Goal: Task Accomplishment & Management: Manage account settings

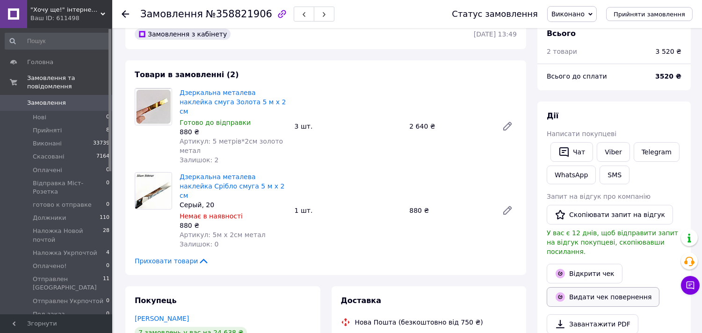
scroll to position [52, 0]
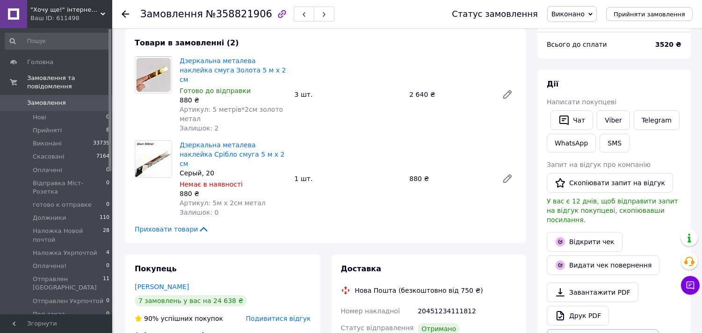
click at [578, 329] on button "Дублювати замовлення" at bounding box center [602, 339] width 112 height 20
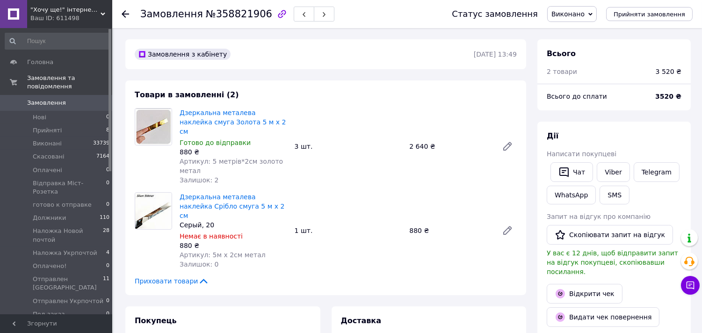
click at [48, 99] on span "Замовлення" at bounding box center [46, 103] width 39 height 8
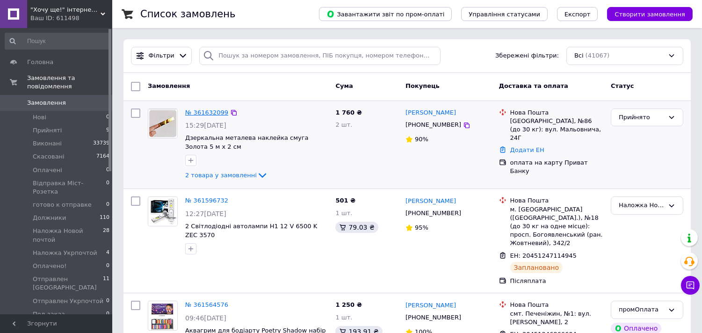
click at [201, 110] on link "№ 361632099" at bounding box center [206, 112] width 43 height 7
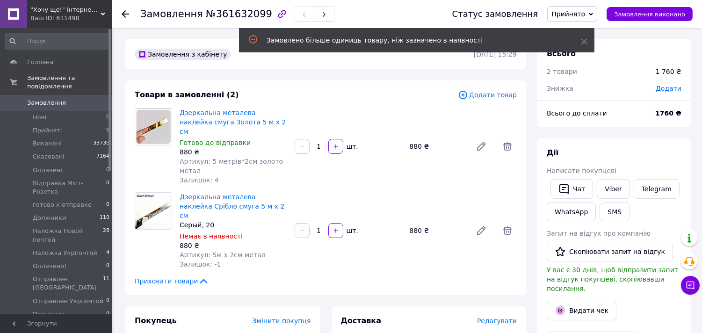
click at [662, 88] on span "Додати" at bounding box center [668, 88] width 26 height 7
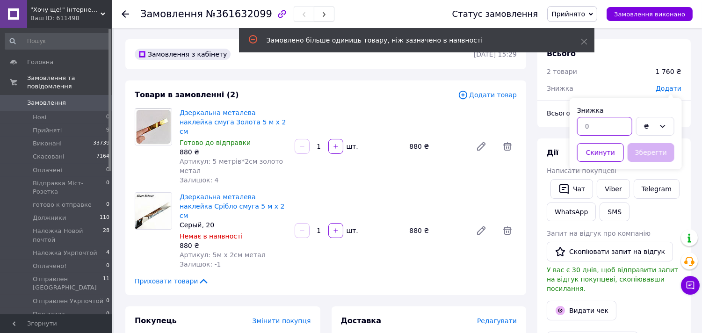
click at [617, 126] on input "text" at bounding box center [604, 126] width 55 height 19
type input "60"
drag, startPoint x: 642, startPoint y: 144, endPoint x: 530, endPoint y: 149, distance: 111.8
click at [641, 145] on button "Зберегти" at bounding box center [650, 152] width 47 height 19
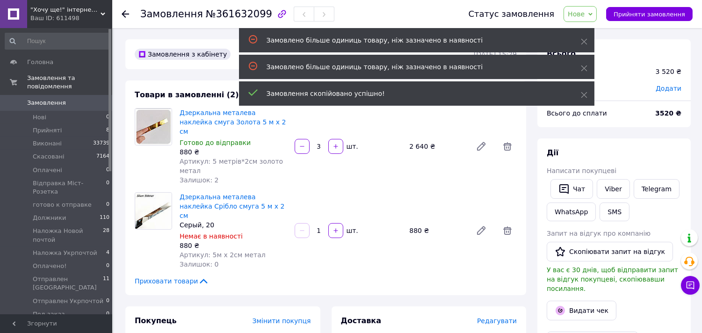
click at [584, 92] on icon at bounding box center [584, 95] width 7 height 7
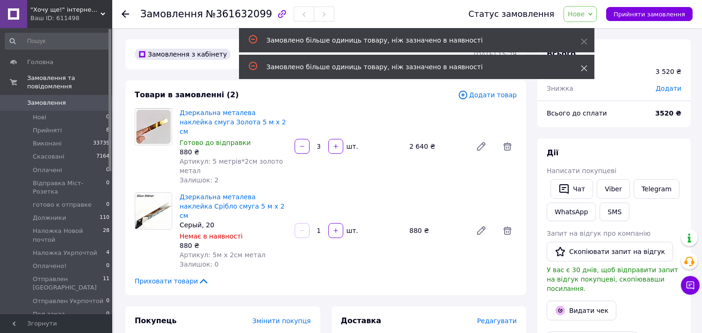
click at [583, 67] on icon at bounding box center [584, 68] width 7 height 7
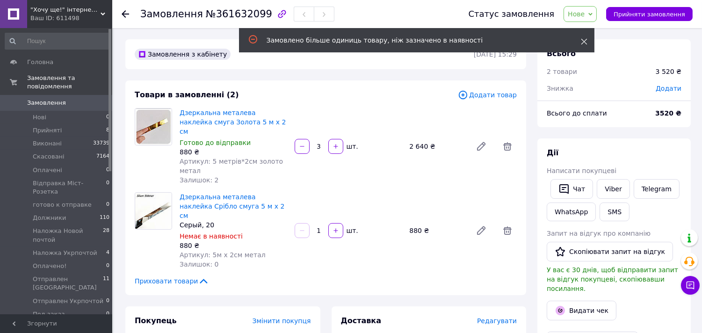
click at [583, 44] on icon at bounding box center [584, 41] width 7 height 7
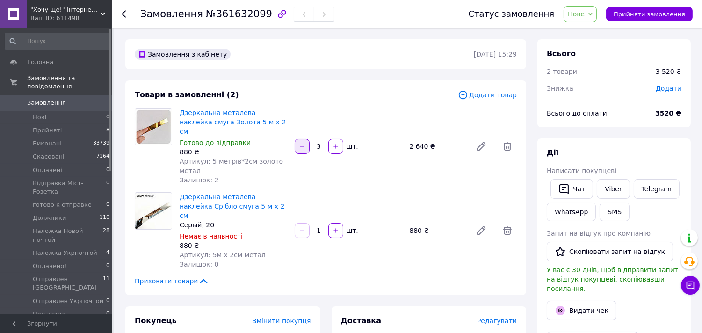
click at [304, 143] on icon "button" at bounding box center [302, 146] width 7 height 7
click at [304, 142] on div at bounding box center [302, 146] width 17 height 15
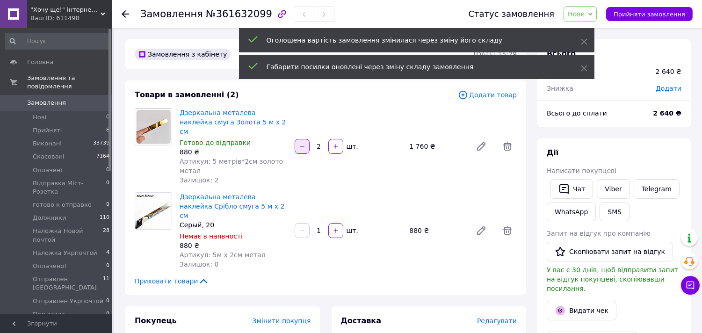
click at [303, 146] on icon "button" at bounding box center [302, 146] width 4 height 0
type input "1"
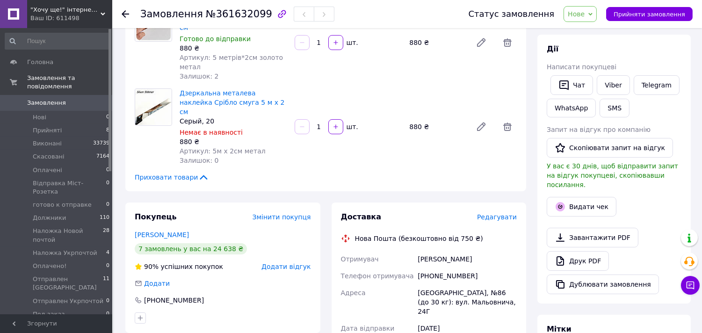
scroll to position [156, 0]
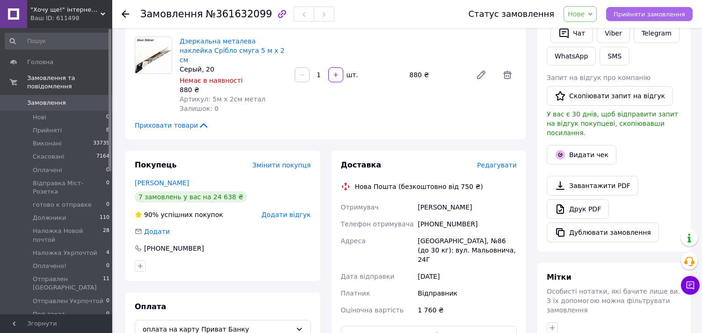
drag, startPoint x: 628, startPoint y: 14, endPoint x: 479, endPoint y: 96, distance: 170.1
click at [628, 14] on span "Прийняти замовлення" at bounding box center [649, 14] width 72 height 7
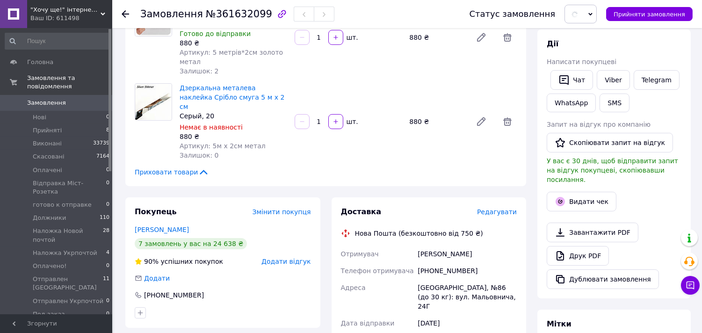
scroll to position [52, 0]
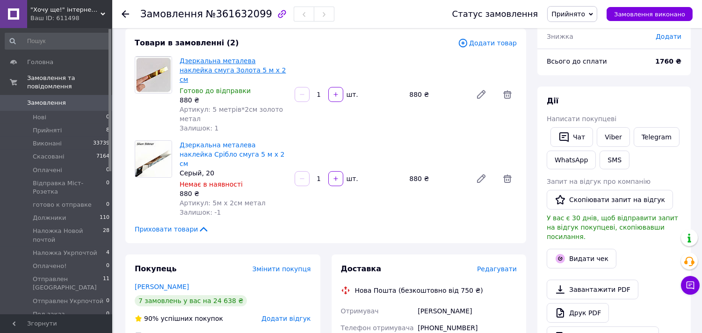
click at [241, 59] on link "Дзеркальна металева наклейка смуга Золота 5 м х 2 см" at bounding box center [232, 70] width 107 height 26
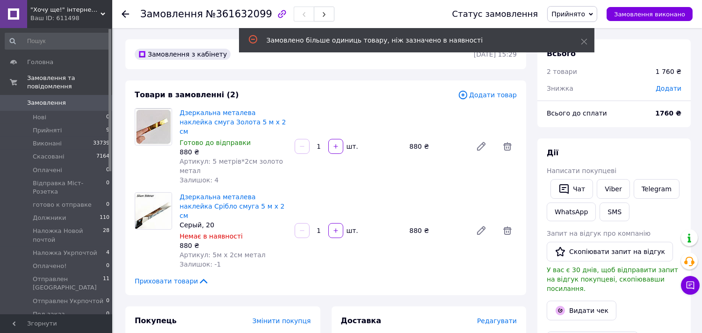
click at [668, 89] on span "Додати" at bounding box center [668, 88] width 26 height 7
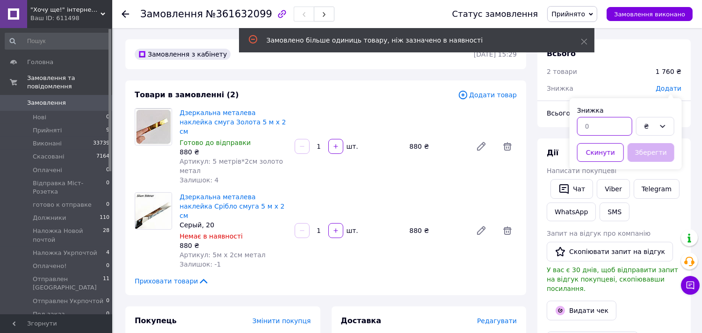
click at [612, 129] on input "text" at bounding box center [604, 126] width 55 height 19
type input "60"
click at [648, 152] on button "Зберегти" at bounding box center [650, 152] width 47 height 19
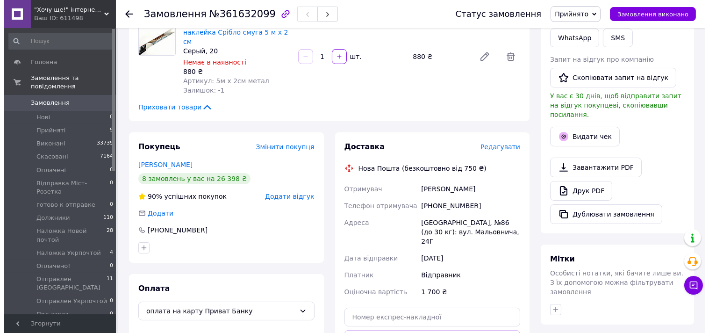
scroll to position [156, 0]
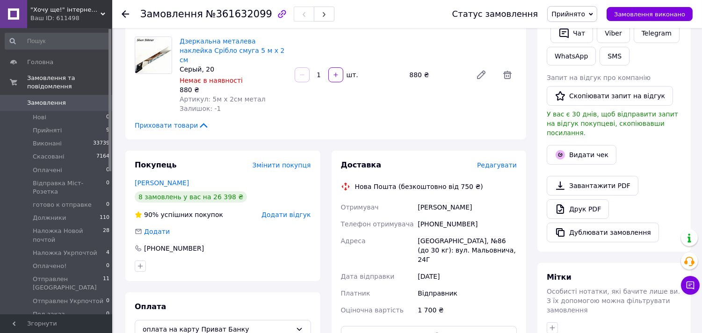
click at [502, 161] on span "Редагувати" at bounding box center [497, 164] width 40 height 7
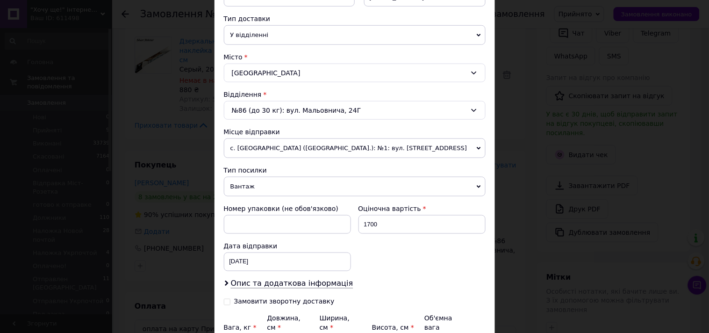
scroll to position [208, 0]
click at [393, 226] on input "1700" at bounding box center [421, 224] width 127 height 19
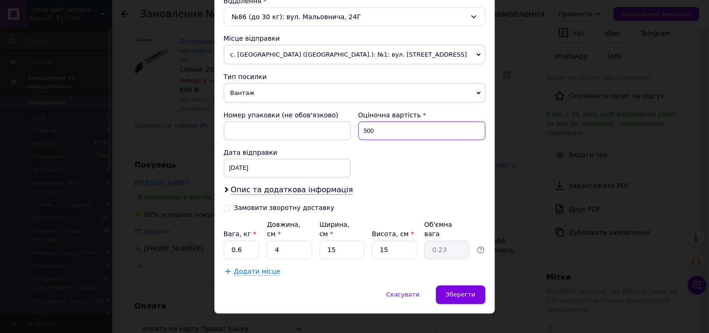
scroll to position [306, 0]
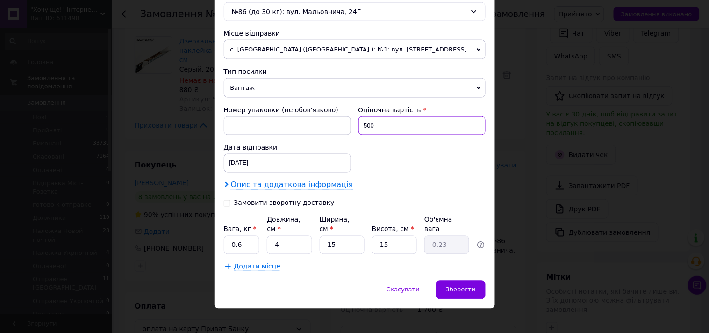
type input "500"
click at [283, 190] on span "Опис та додаткова інформація" at bounding box center [292, 184] width 122 height 9
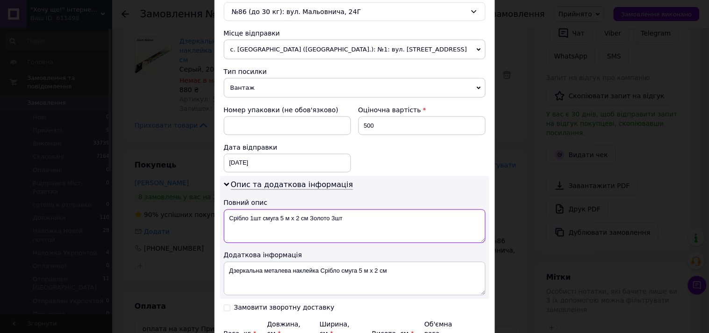
click at [334, 220] on textarea "Срібло 1шт смуга 5 м х 2 см Золото 3шт" at bounding box center [355, 226] width 262 height 34
click at [288, 222] on textarea "Срібло 1шт смуга 5 м х 2 см Золото 1шт" at bounding box center [355, 226] width 262 height 34
type textarea "Срібло 1шт смуга 5 м х 2 см Золото 1шт"
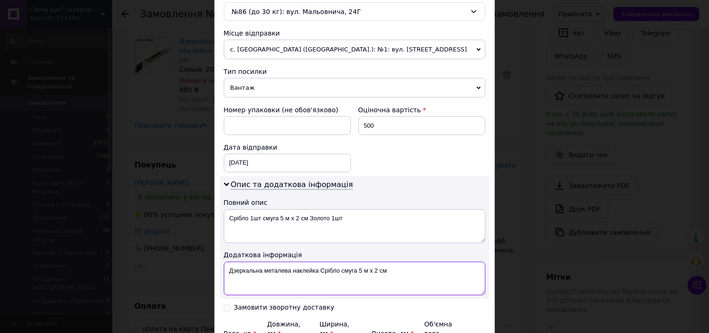
click at [300, 265] on textarea "Дзеркальна металева наклейка Срібло смуга 5 м х 2 см" at bounding box center [355, 279] width 262 height 34
paste textarea "рібло 1шт смуга 5 м х 2 см Золото 1шт"
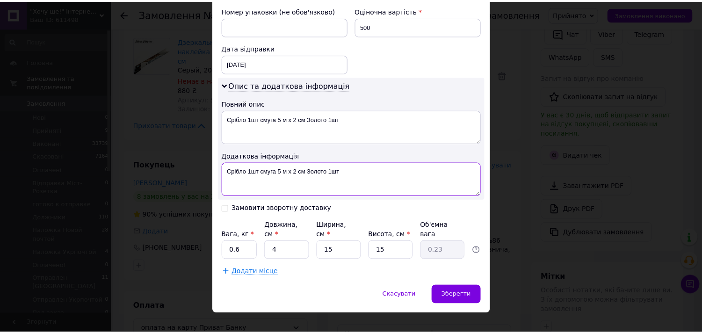
scroll to position [410, 0]
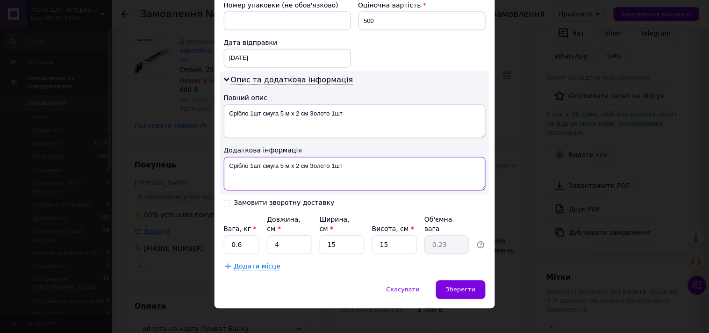
type textarea "Срібло 1шт смуга 5 м х 2 см Золото 1шт"
click at [471, 286] on span "Зберегти" at bounding box center [460, 289] width 29 height 7
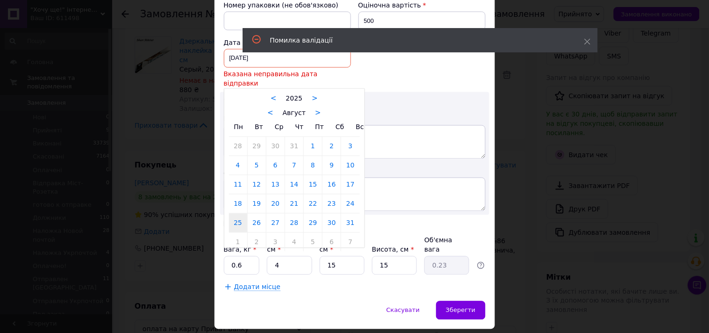
click at [237, 62] on div "[DATE] < 2025 > < Август > Пн Вт Ср Чт Пт Сб Вс 28 29 30 31 1 2 3 4 5 6 7 8 9 1…" at bounding box center [287, 58] width 127 height 19
click at [315, 109] on link ">" at bounding box center [318, 113] width 6 height 8
click at [310, 157] on link "12" at bounding box center [313, 165] width 18 height 19
type input "[DATE]"
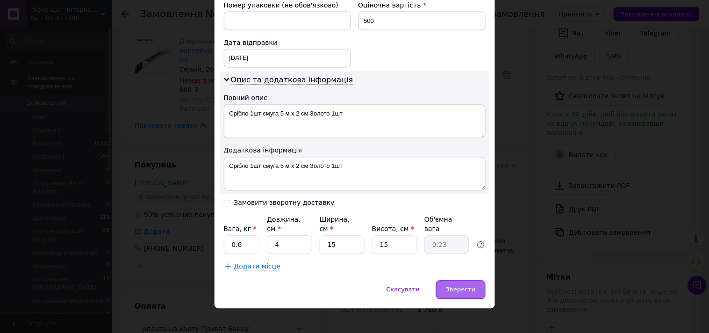
click at [460, 286] on span "Зберегти" at bounding box center [460, 289] width 29 height 7
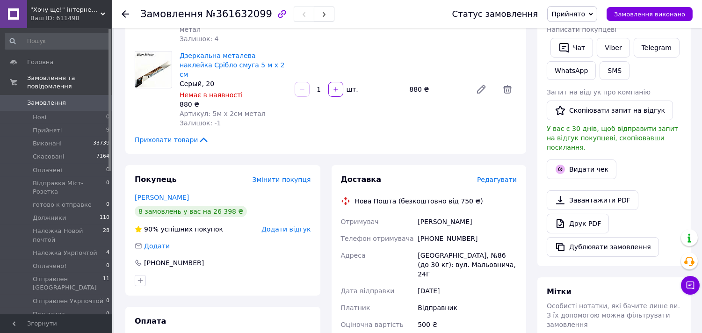
scroll to position [259, 0]
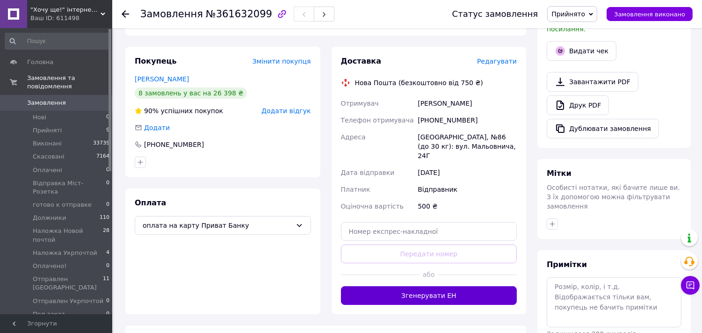
click at [428, 286] on button "Згенерувати ЕН" at bounding box center [429, 295] width 176 height 19
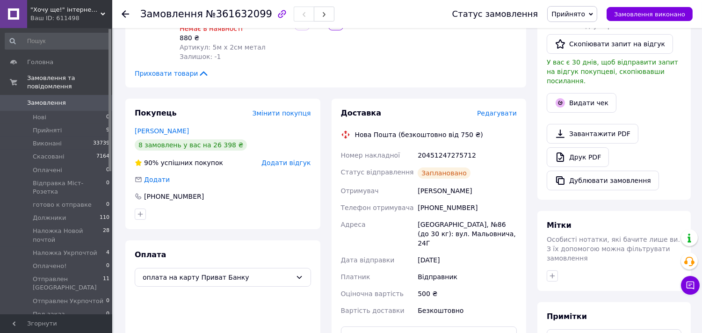
scroll to position [156, 0]
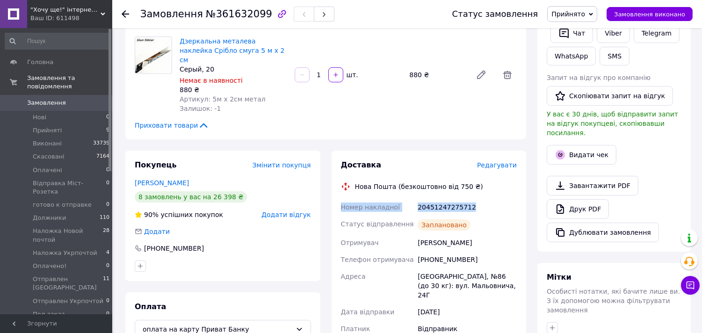
drag, startPoint x: 337, startPoint y: 190, endPoint x: 469, endPoint y: 187, distance: 132.8
click at [469, 187] on div "Доставка Редагувати Нова Пошта (безкоштовно від 750 ₴) Номер накладної 20451247…" at bounding box center [428, 279] width 195 height 256
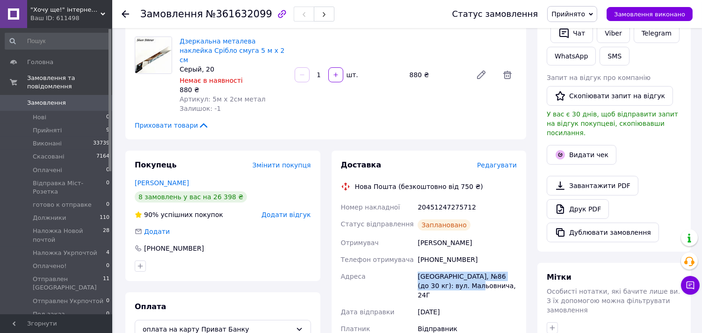
drag, startPoint x: 414, startPoint y: 255, endPoint x: 483, endPoint y: 272, distance: 71.3
click at [483, 272] on div "Номер накладної 20451247275712 Статус відправлення Заплановано Отримувач [PERSO…" at bounding box center [429, 285] width 180 height 172
copy div "Адреса Одеса, №86 (до 30 кг): вул. Мальовнича, 24Г"
click at [604, 36] on link "Viber" at bounding box center [612, 33] width 33 height 20
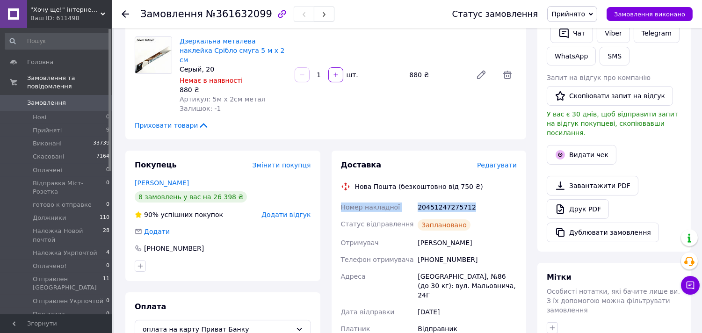
drag, startPoint x: 339, startPoint y: 186, endPoint x: 470, endPoint y: 186, distance: 130.9
click at [470, 199] on div "Номер накладної 20451247275712 Статус відправлення Заплановано Отримувач [PERSO…" at bounding box center [429, 285] width 180 height 172
copy div "Номер накладної 20451247275712"
click at [671, 151] on div "Видати чек" at bounding box center [614, 154] width 138 height 23
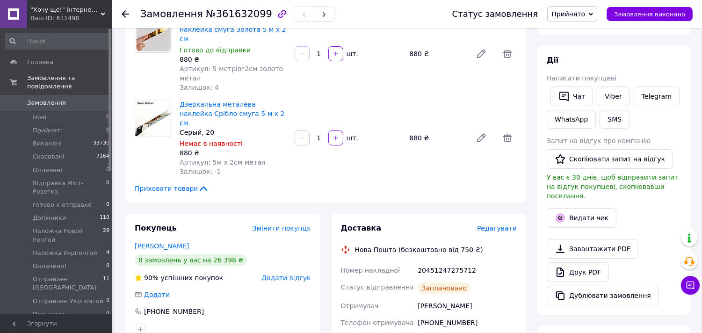
scroll to position [0, 0]
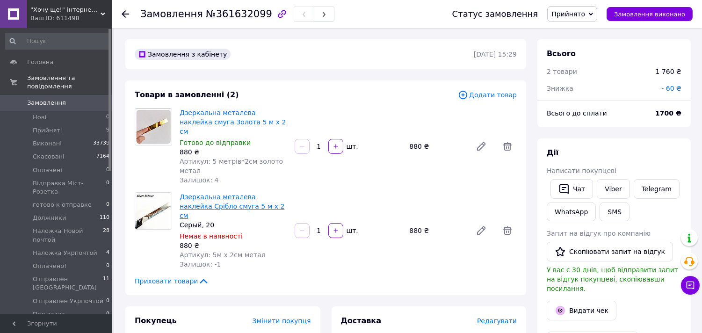
click at [216, 193] on link "Дзеркальна металева наклейка Срібло смуга 5 м х 2 см" at bounding box center [231, 206] width 105 height 26
click at [49, 99] on span "Замовлення" at bounding box center [46, 103] width 39 height 8
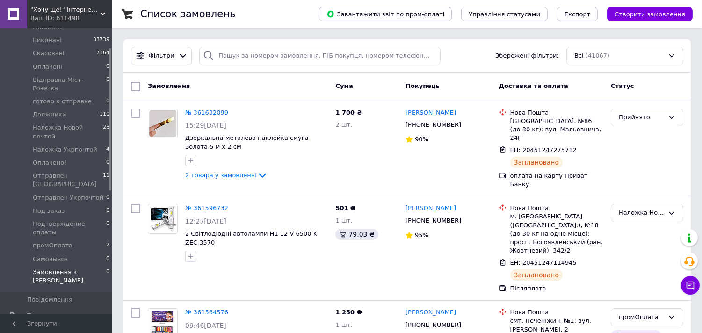
scroll to position [104, 0]
drag, startPoint x: 58, startPoint y: 272, endPoint x: 69, endPoint y: 264, distance: 13.9
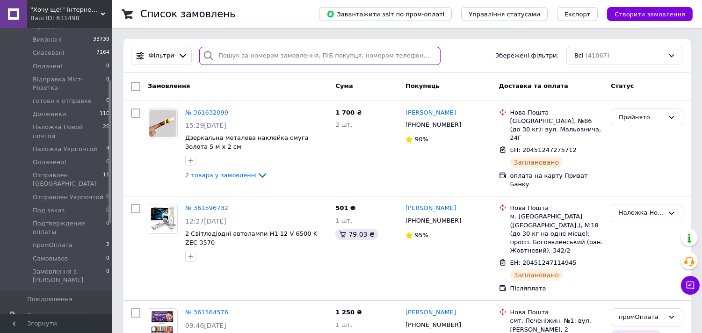
click at [230, 57] on input "search" at bounding box center [319, 56] width 241 height 18
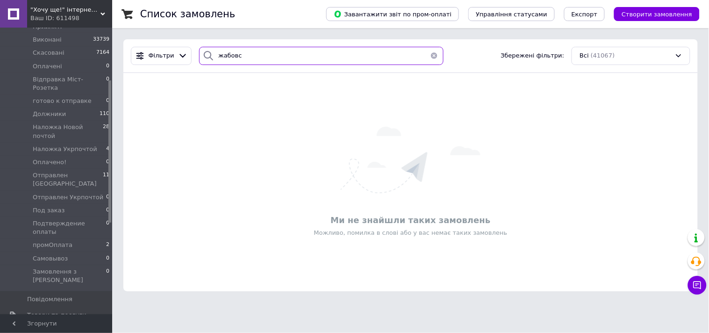
click at [226, 57] on input "жабовс" at bounding box center [321, 56] width 244 height 18
click at [221, 55] on input "жабровс" at bounding box center [321, 56] width 244 height 18
click at [226, 55] on input "жамбровс" at bounding box center [321, 56] width 244 height 18
click at [225, 52] on input "жабровс" at bounding box center [321, 56] width 244 height 18
click at [249, 58] on input "жаборовс" at bounding box center [321, 56] width 244 height 18
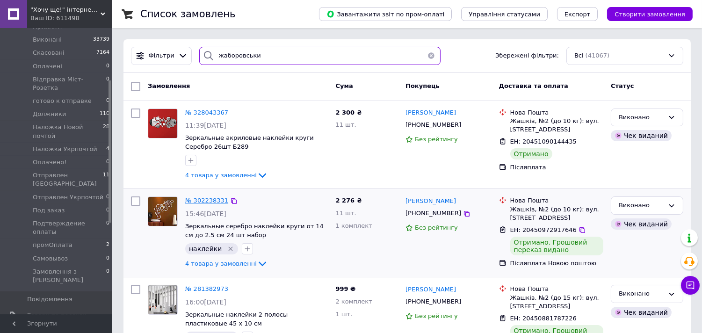
type input "жаборовськи"
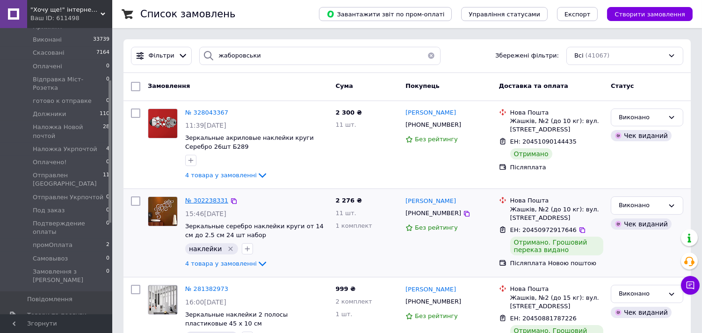
click at [204, 199] on span "№ 302238331" at bounding box center [206, 200] width 43 height 7
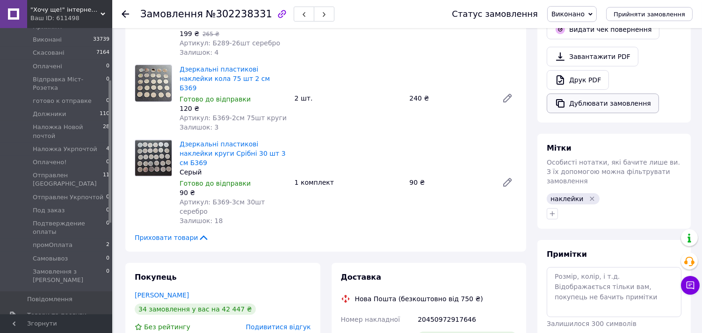
scroll to position [156, 0]
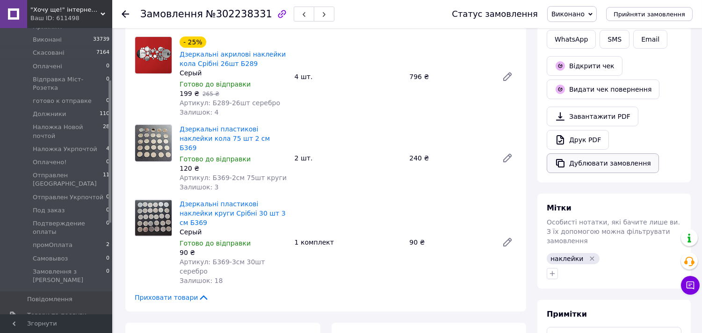
click at [595, 162] on button "Дублювати замовлення" at bounding box center [602, 163] width 112 height 20
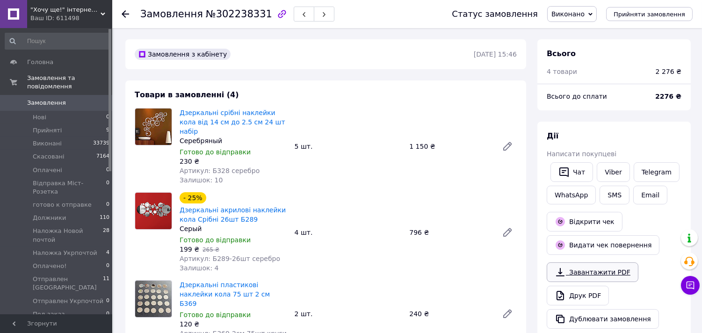
scroll to position [52, 0]
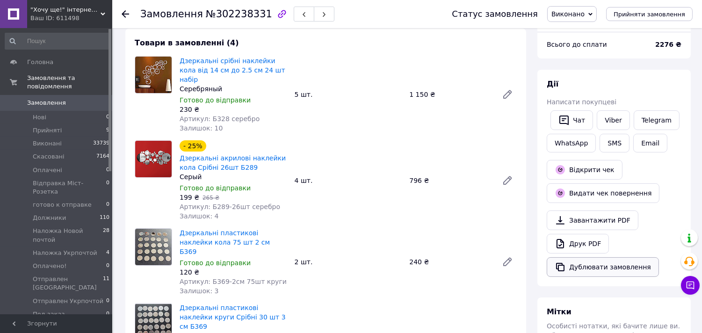
click at [588, 268] on button "Дублювати замовлення" at bounding box center [602, 267] width 112 height 20
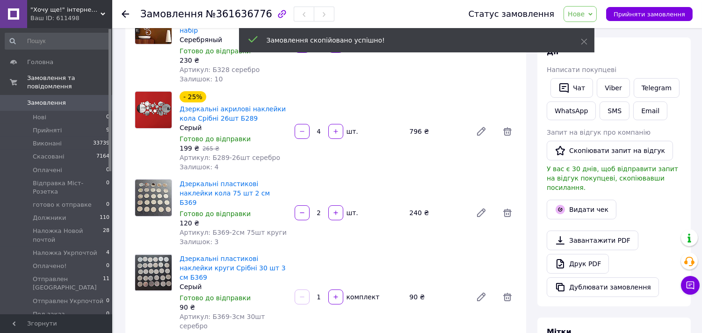
scroll to position [104, 0]
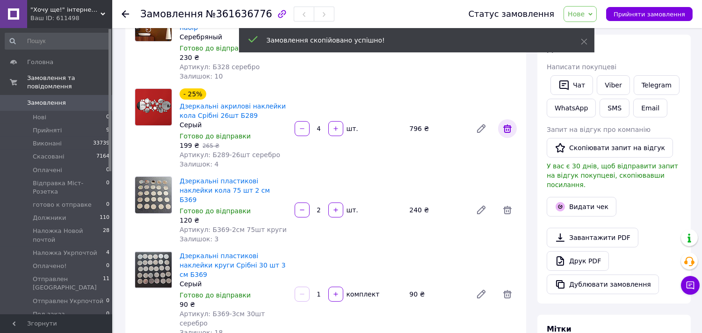
click at [504, 124] on icon at bounding box center [507, 128] width 8 height 8
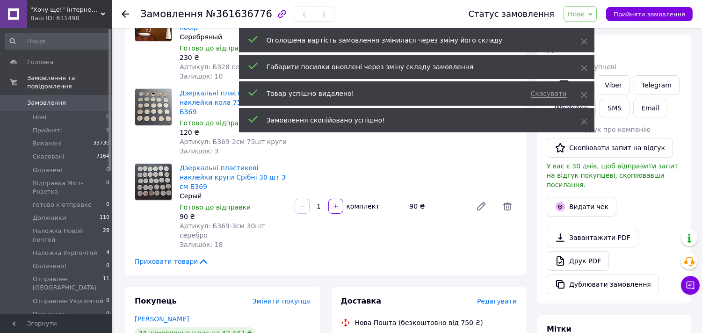
drag, startPoint x: 510, startPoint y: 180, endPoint x: 517, endPoint y: 213, distance: 33.5
click at [510, 202] on icon at bounding box center [507, 206] width 8 height 8
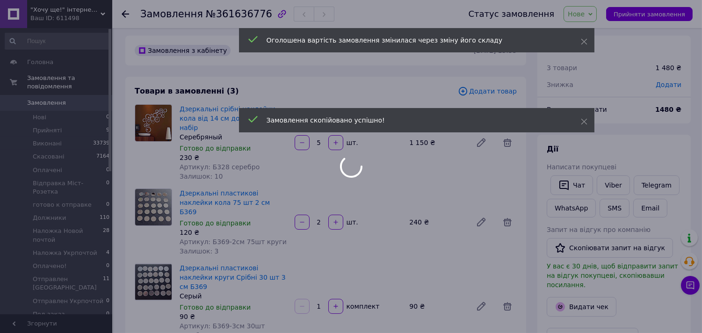
scroll to position [0, 0]
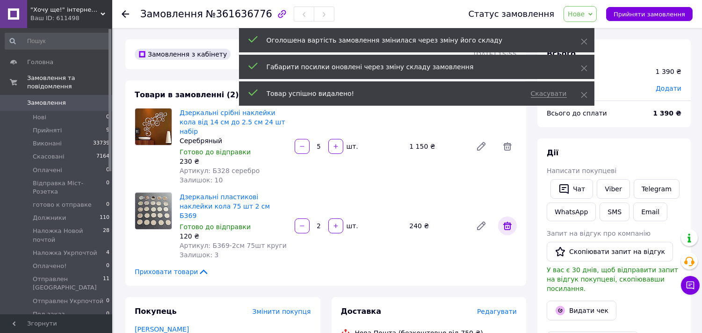
click at [506, 220] on icon at bounding box center [507, 225] width 11 height 11
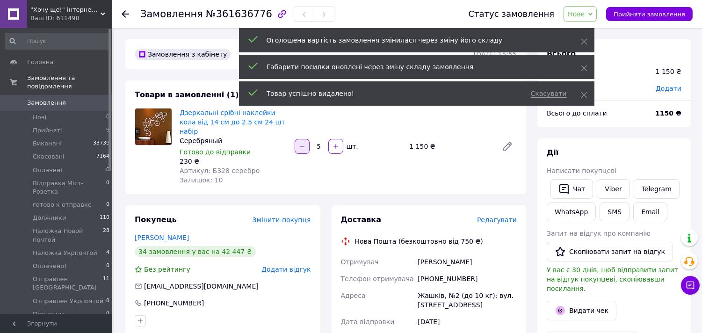
click at [299, 143] on icon "button" at bounding box center [302, 146] width 7 height 7
type input "4"
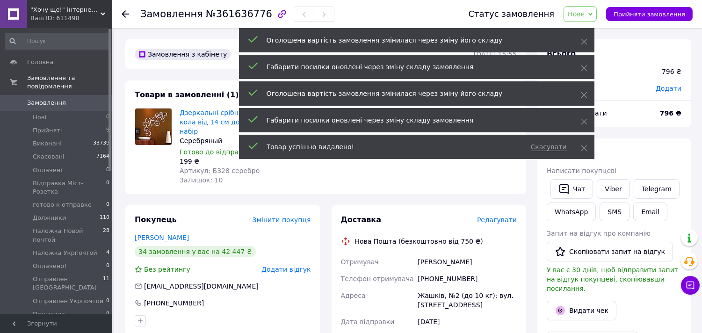
drag, startPoint x: 580, startPoint y: 121, endPoint x: 582, endPoint y: 105, distance: 16.0
click at [581, 115] on div "Габарити посилки оновлені через зміну складу замовлення" at bounding box center [416, 120] width 355 height 24
click at [581, 94] on icon at bounding box center [584, 95] width 7 height 7
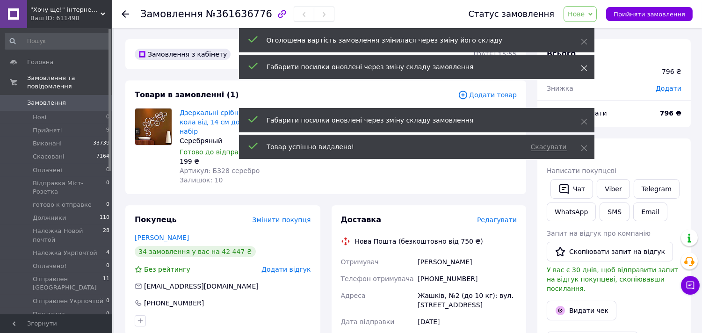
click at [581, 68] on icon at bounding box center [584, 68] width 7 height 7
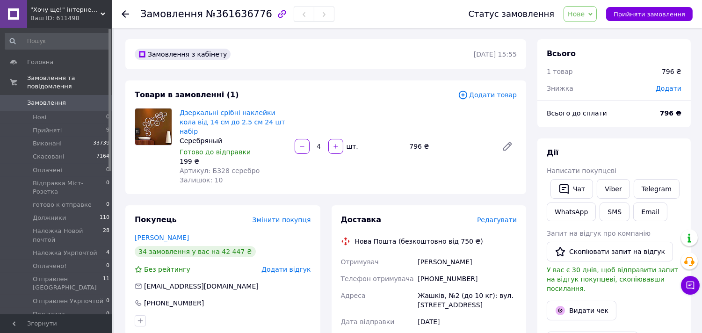
click at [487, 95] on span "Додати товар" at bounding box center [487, 95] width 59 height 10
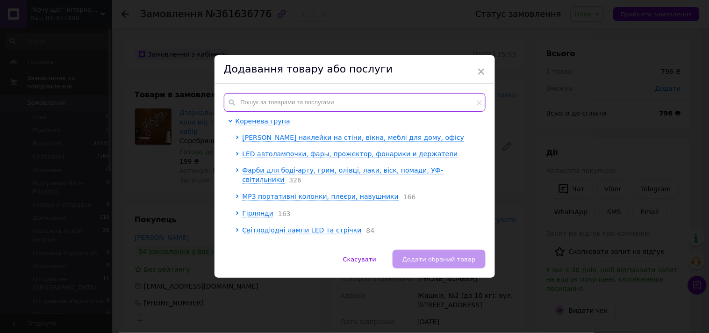
click at [329, 108] on input "text" at bounding box center [355, 102] width 262 height 19
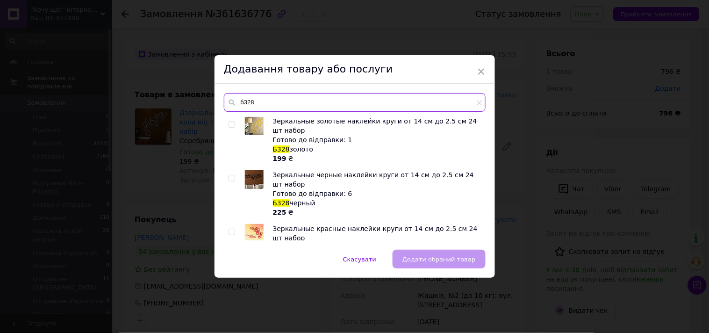
type input "б328"
click at [229, 178] on input "checkbox" at bounding box center [232, 178] width 6 height 6
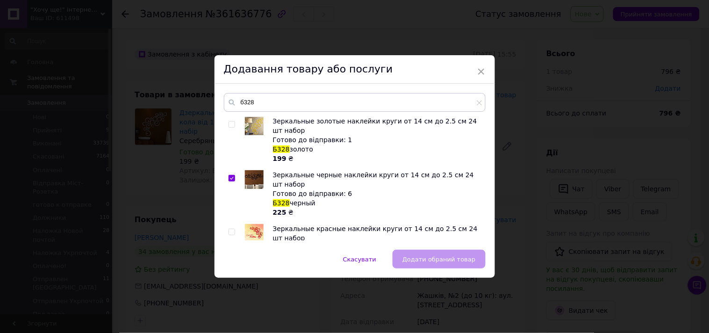
checkbox input "true"
click at [446, 258] on span "Додати обраний товар" at bounding box center [438, 259] width 73 height 7
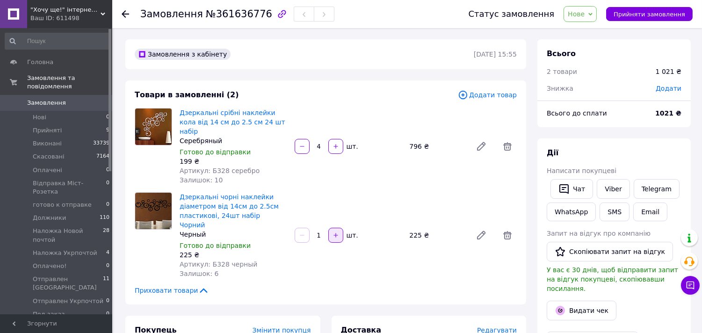
click at [337, 232] on icon "button" at bounding box center [335, 235] width 7 height 7
type input "3"
drag, startPoint x: 637, startPoint y: 7, endPoint x: 437, endPoint y: 82, distance: 213.9
click at [627, 13] on button "Прийняти замовлення" at bounding box center [649, 14] width 86 height 14
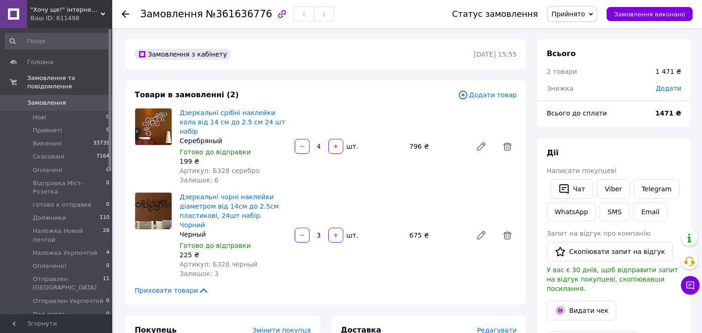
click at [669, 87] on span "Додати" at bounding box center [668, 88] width 26 height 7
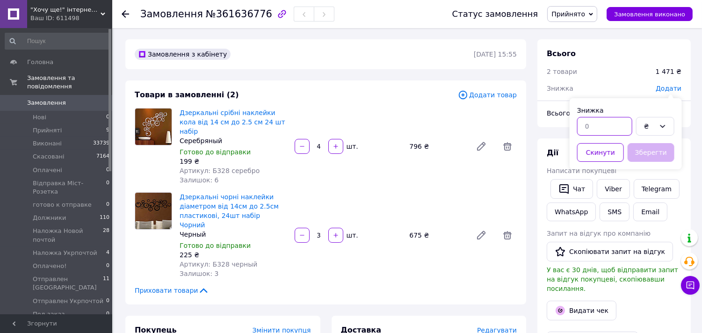
click at [609, 127] on input "text" at bounding box center [604, 126] width 55 height 19
type input "71"
click at [643, 151] on button "Зберегти" at bounding box center [650, 152] width 47 height 19
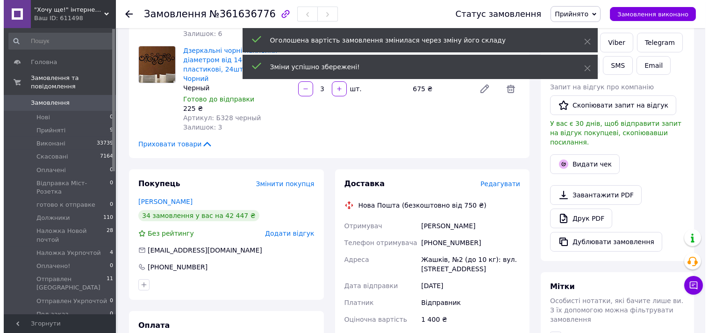
scroll to position [156, 0]
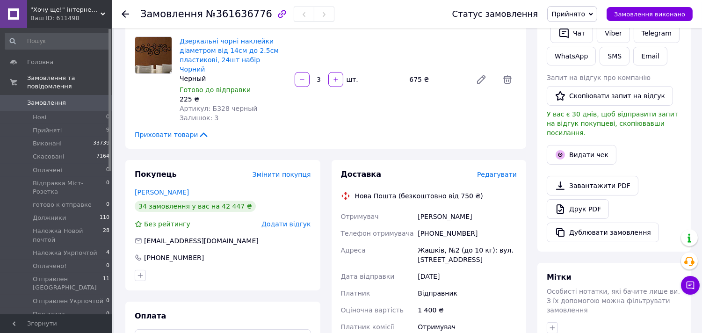
click at [499, 171] on span "Редагувати" at bounding box center [497, 174] width 40 height 7
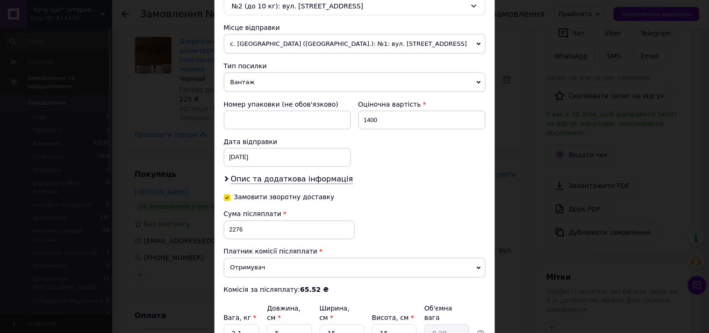
scroll to position [363, 0]
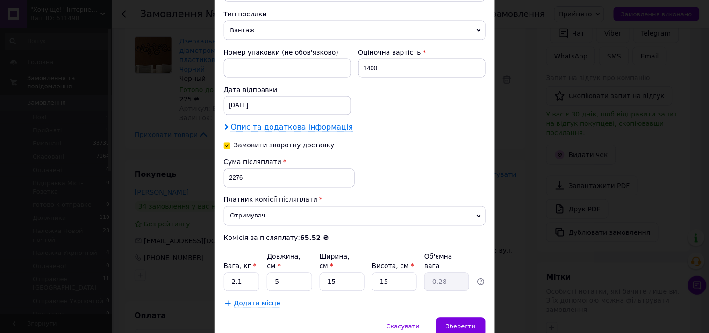
click at [266, 129] on span "Опис та додаткова інформація" at bounding box center [292, 127] width 122 height 9
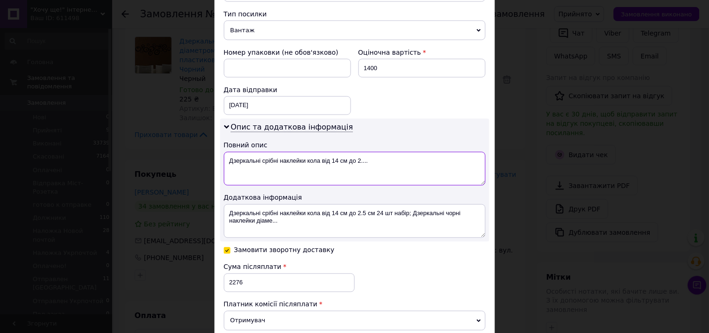
click at [277, 162] on textarea "Дзеркальні срібні наклейки кола від 14 см до 2...." at bounding box center [355, 169] width 262 height 34
click at [291, 164] on textarea "Дзеркальні срібні наклейки кола від 14 см до 2...." at bounding box center [355, 169] width 262 height 34
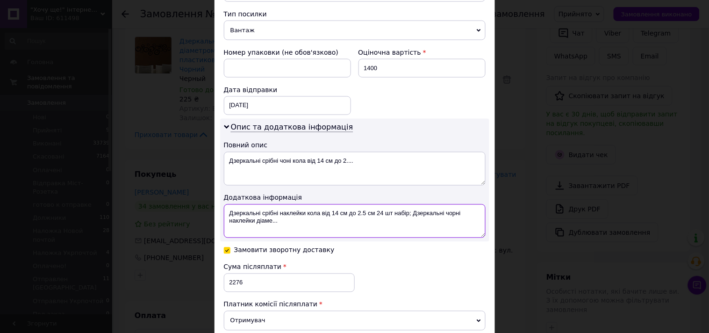
drag, startPoint x: 358, startPoint y: 212, endPoint x: 409, endPoint y: 212, distance: 50.9
click at [409, 212] on textarea "Дзеркальні срібні наклейки кола від 14 см до 2.5 см 24 шт набір; Дзеркальні чор…" at bounding box center [355, 221] width 262 height 34
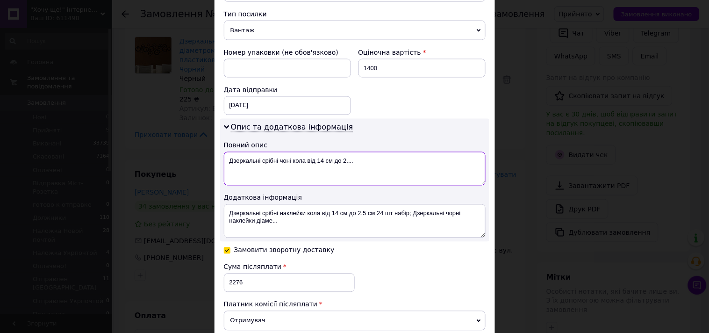
drag, startPoint x: 342, startPoint y: 162, endPoint x: 360, endPoint y: 166, distance: 18.6
click at [360, 166] on textarea "Дзеркальні срібні чоні кола від 14 см до 2...." at bounding box center [355, 169] width 262 height 34
paste textarea "5 см 24"
click at [284, 163] on textarea "Дзеркальні срібні чоні кола від 14 см до 2.5" at bounding box center [355, 169] width 262 height 34
click at [229, 164] on textarea "Дзеркальні срібні чорні кола від 14 см до 2.5" at bounding box center [355, 169] width 262 height 34
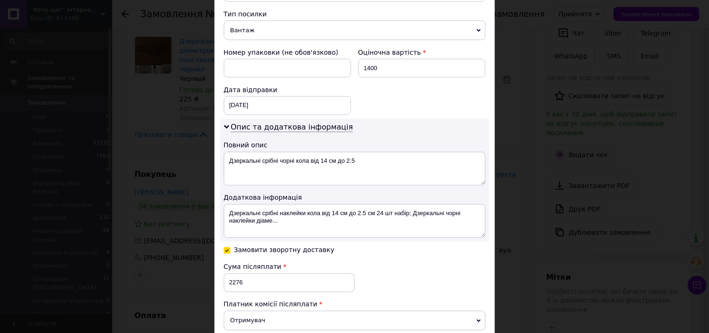
click at [222, 164] on div "Опис та додаткова інформація Повний опис Дзеркальні срібні чорні кола від 14 см…" at bounding box center [354, 180] width 269 height 123
click at [227, 161] on textarea "Дзеркальні срібні чорні кола від 14 см до 2.5" at bounding box center [355, 169] width 262 height 34
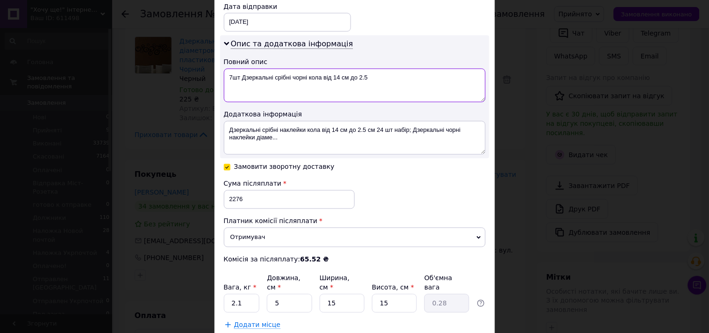
scroll to position [505, 0]
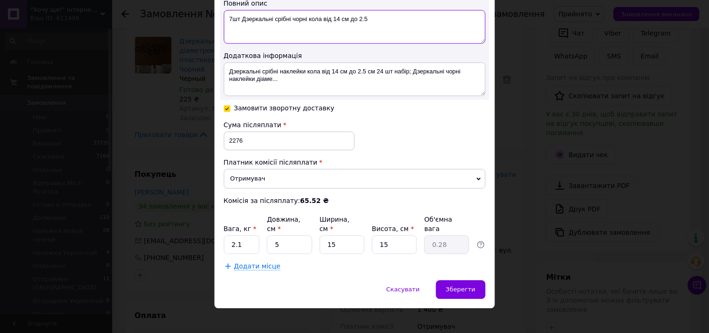
type textarea "7шт Дзеркальні срібні чорні кола від 14 см до 2.5"
click at [275, 137] on input "2276" at bounding box center [289, 140] width 131 height 19
type input "1400"
click at [465, 280] on div "Зберегти" at bounding box center [460, 289] width 49 height 19
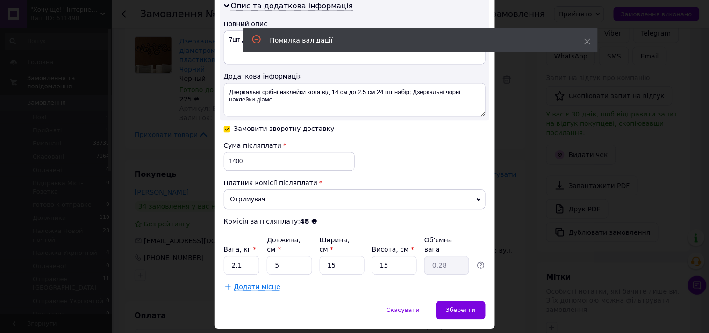
scroll to position [516, 0]
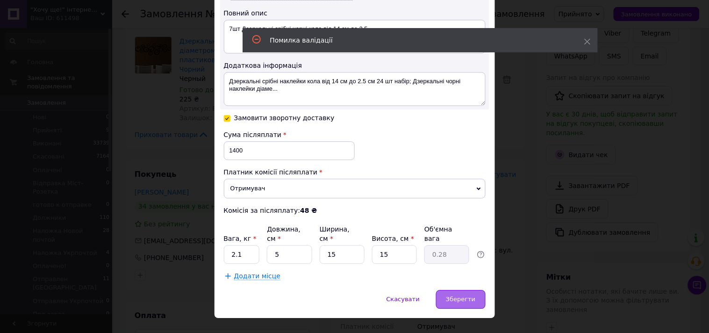
click at [450, 290] on div "Зберегти" at bounding box center [460, 299] width 49 height 19
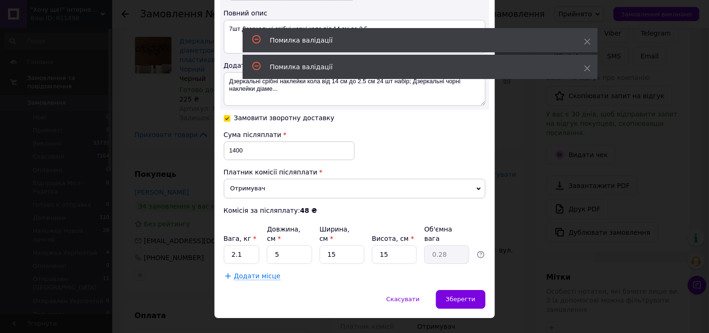
scroll to position [360, 0]
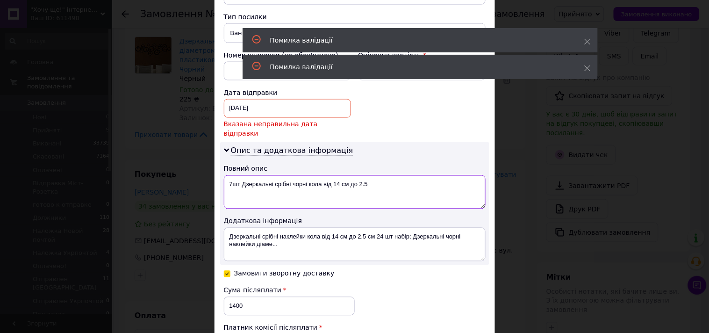
click at [285, 175] on textarea "7шт Дзеркальні срібні чорні кола від 14 см до 2.5" at bounding box center [355, 192] width 262 height 34
click at [250, 108] on div "02.08.2024 < 2024 > < Август > Пн Вт Ср Чт Пт Сб Вс 29 30 31 1 2 3 4 5 6 7 8 9 …" at bounding box center [287, 108] width 127 height 19
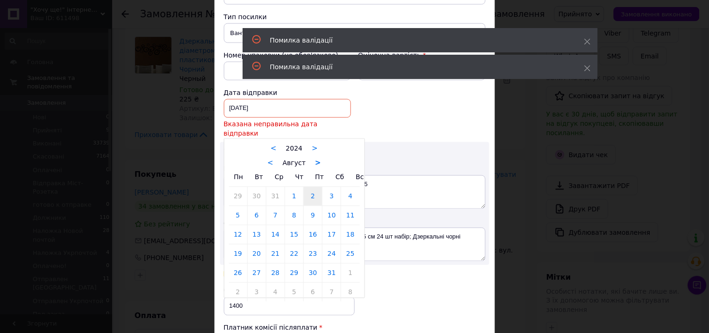
click at [315, 159] on link ">" at bounding box center [318, 163] width 6 height 8
click at [295, 230] on link "12" at bounding box center [294, 234] width 18 height 19
type input "12.09.2024"
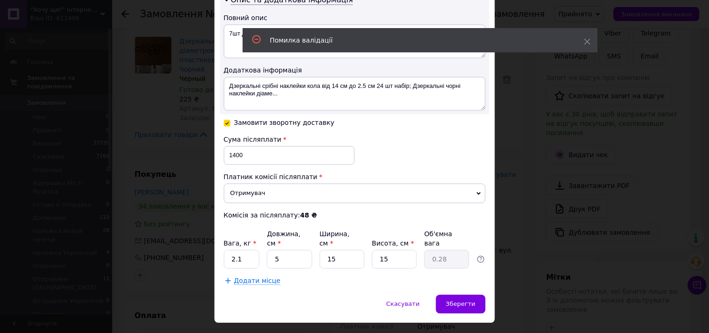
scroll to position [505, 0]
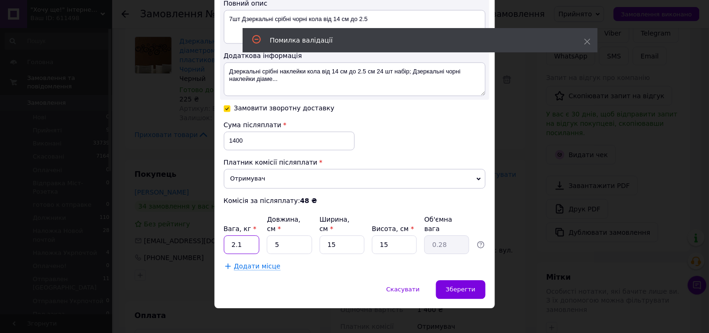
click at [251, 235] on input "2.1" at bounding box center [242, 244] width 36 height 19
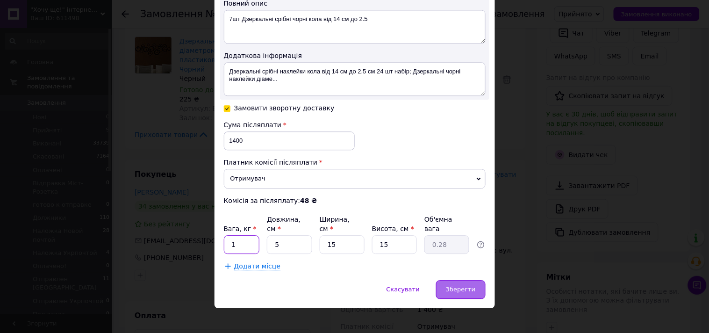
type input "1"
drag, startPoint x: 455, startPoint y: 277, endPoint x: 450, endPoint y: 277, distance: 5.6
click at [452, 286] on span "Зберегти" at bounding box center [460, 289] width 29 height 7
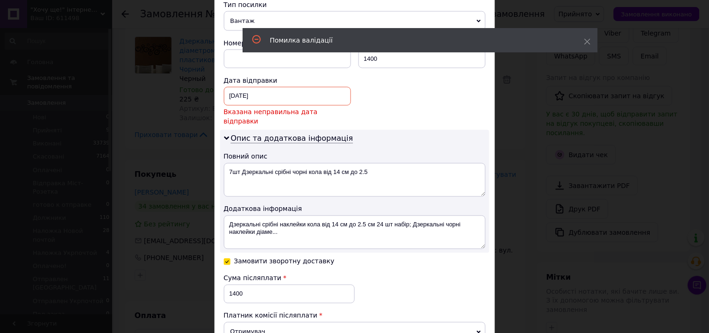
scroll to position [360, 0]
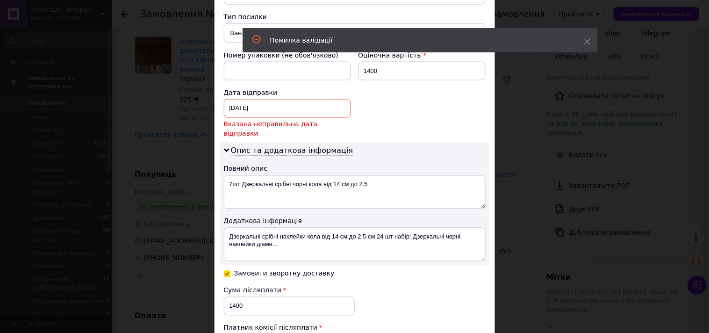
click at [256, 108] on div "12.09.2024 < 2024 > < Сентябрь > Пн Вт Ср Чт Пт Сб Вс 26 27 28 29 30 31 1 2 3 4…" at bounding box center [287, 108] width 127 height 19
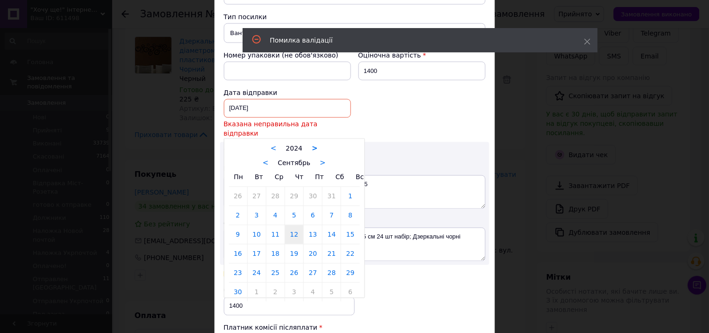
click at [312, 144] on link ">" at bounding box center [315, 148] width 6 height 8
click at [309, 209] on link "12" at bounding box center [313, 215] width 18 height 19
type input "[DATE]"
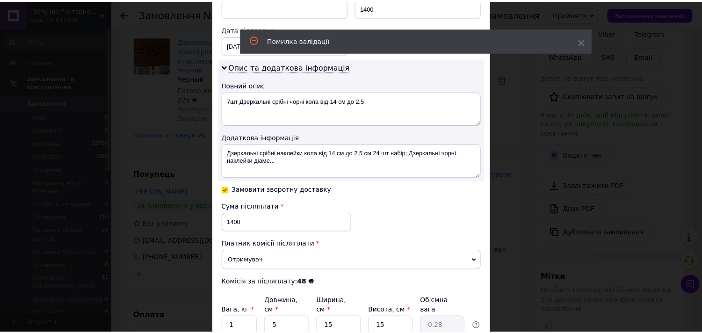
scroll to position [505, 0]
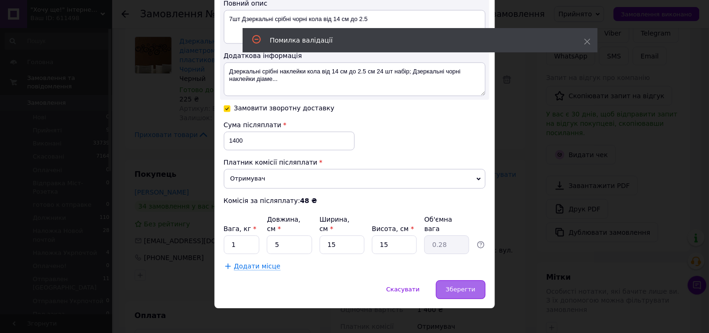
drag, startPoint x: 461, startPoint y: 282, endPoint x: 454, endPoint y: 282, distance: 7.0
click at [459, 286] on span "Зберегти" at bounding box center [460, 289] width 29 height 7
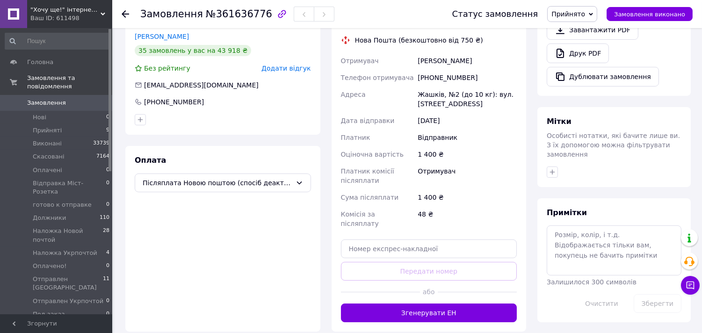
scroll to position [363, 0]
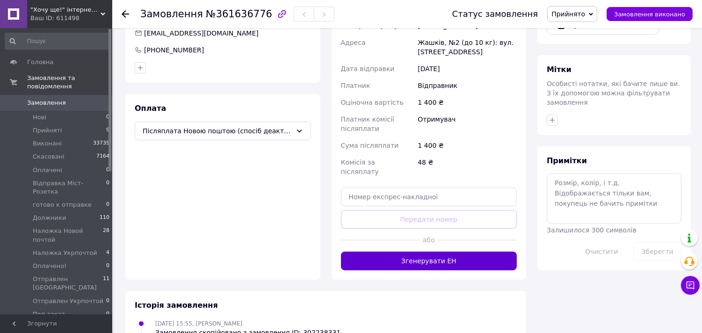
click at [421, 251] on button "Згенерувати ЕН" at bounding box center [429, 260] width 176 height 19
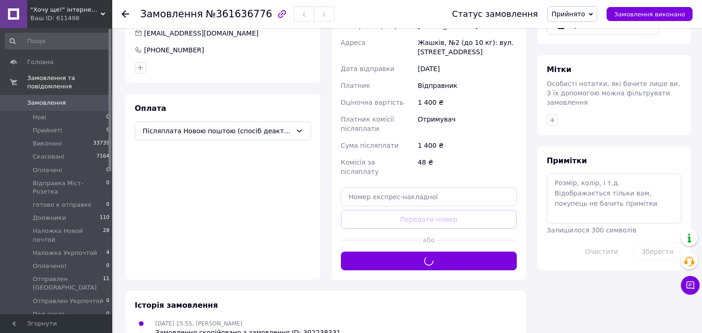
click at [581, 10] on span "Прийнято" at bounding box center [568, 13] width 34 height 7
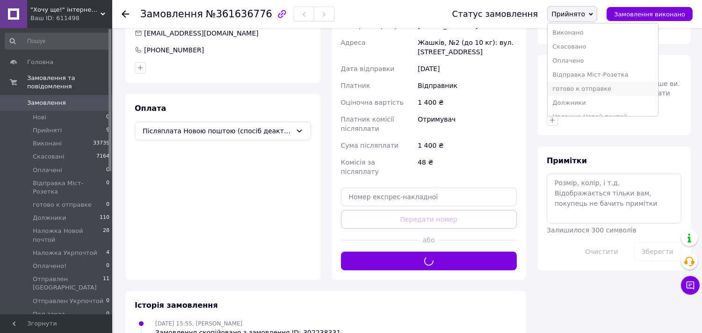
click at [582, 89] on li "готово к отправке" at bounding box center [602, 89] width 110 height 14
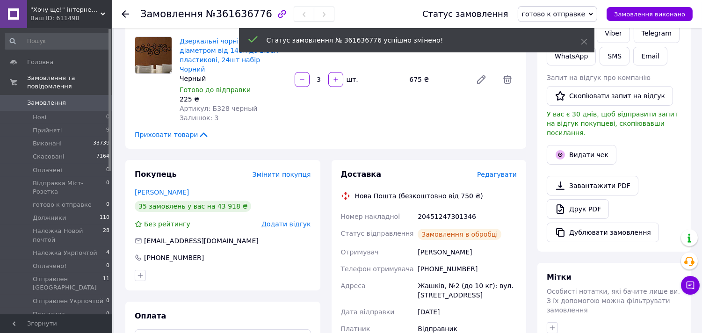
scroll to position [13, 0]
